Goal: Task Accomplishment & Management: Use online tool/utility

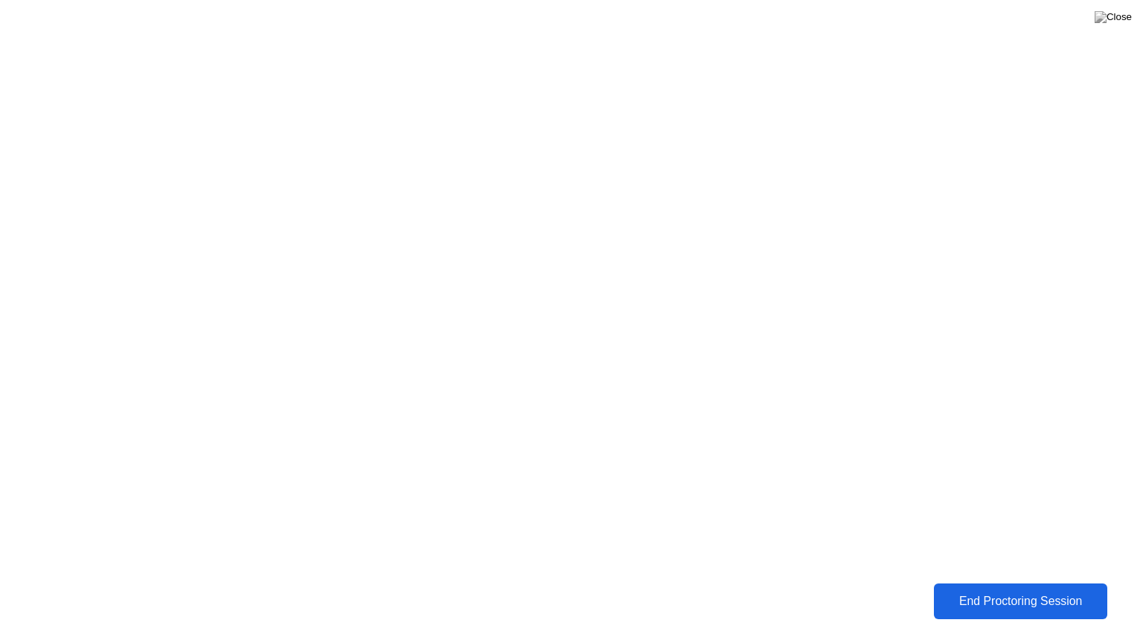
click at [1024, 603] on div "End Proctoring Session" at bounding box center [1020, 602] width 173 height 14
